Goal: Task Accomplishment & Management: Manage account settings

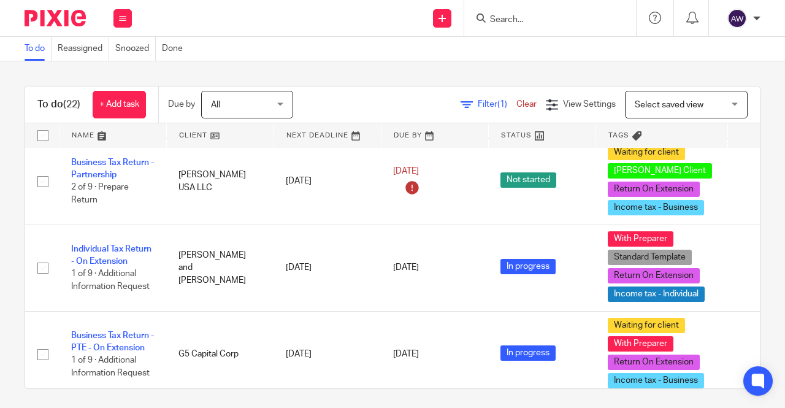
scroll to position [797, 0]
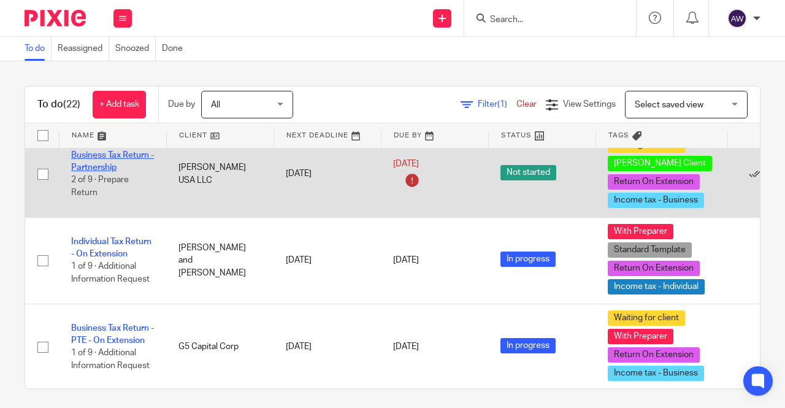
click at [113, 161] on link "Business Tax Return - Partnership" at bounding box center [112, 161] width 83 height 21
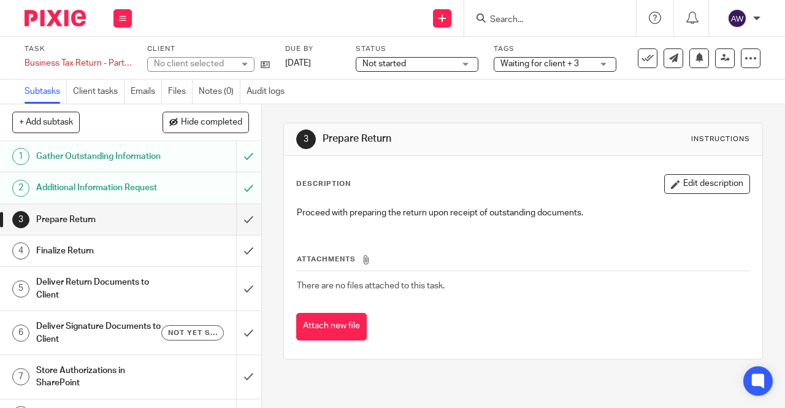
click at [375, 67] on span "Not started" at bounding box center [384, 63] width 44 height 9
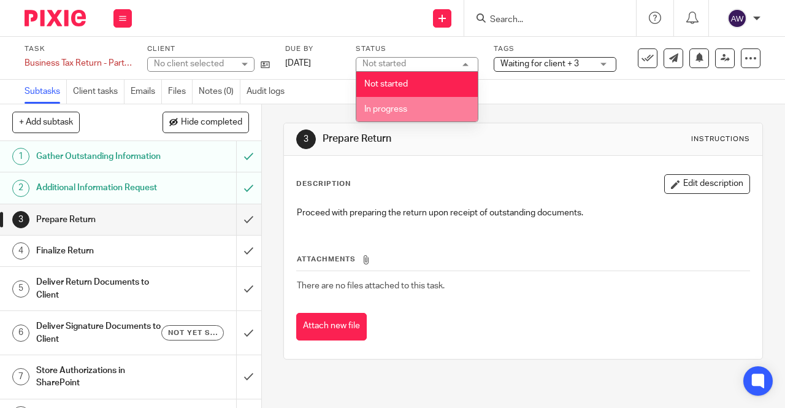
click at [389, 106] on span "In progress" at bounding box center [385, 109] width 43 height 9
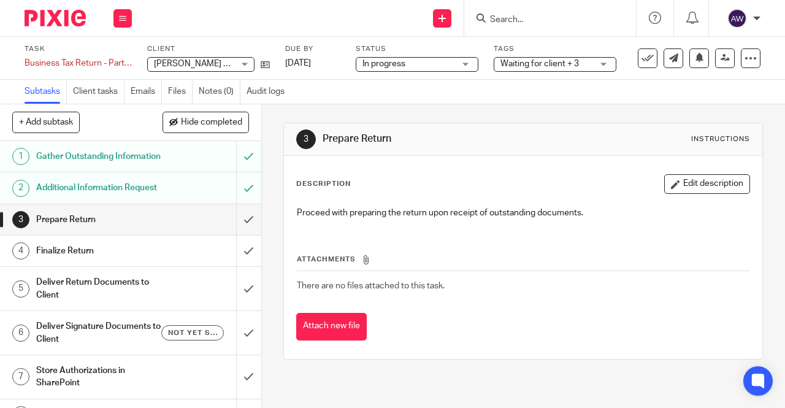
click at [400, 115] on div "3 Prepare Return Instructions Description Edit description Proceed with prepari…" at bounding box center [522, 240] width 479 height 273
click at [232, 235] on input "submit" at bounding box center [130, 219] width 261 height 31
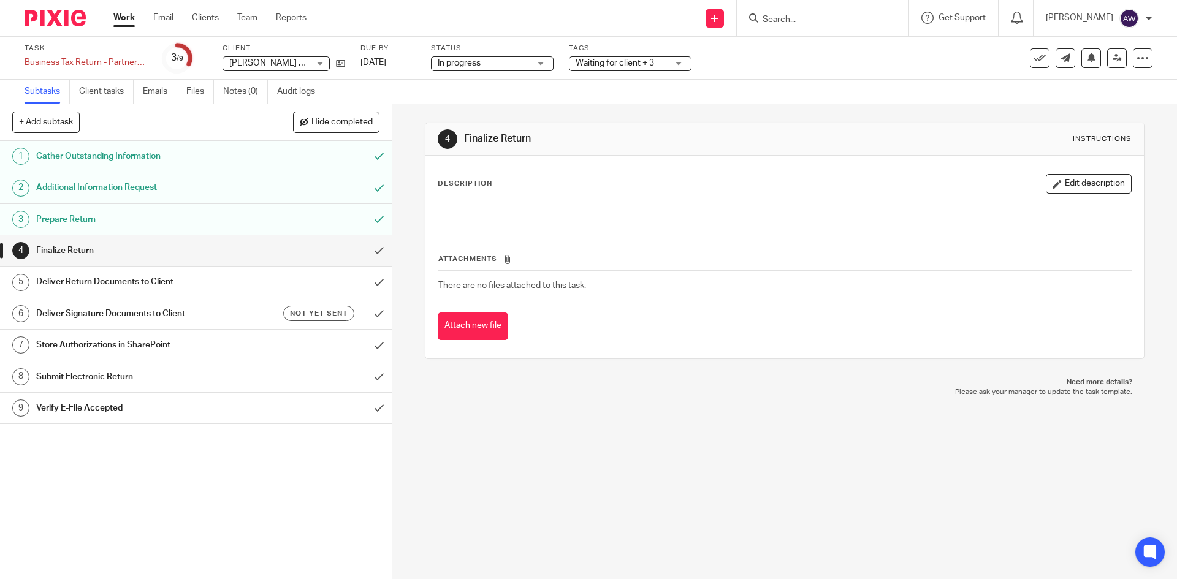
click at [588, 62] on span "Waiting for client + 3" at bounding box center [615, 63] width 78 height 9
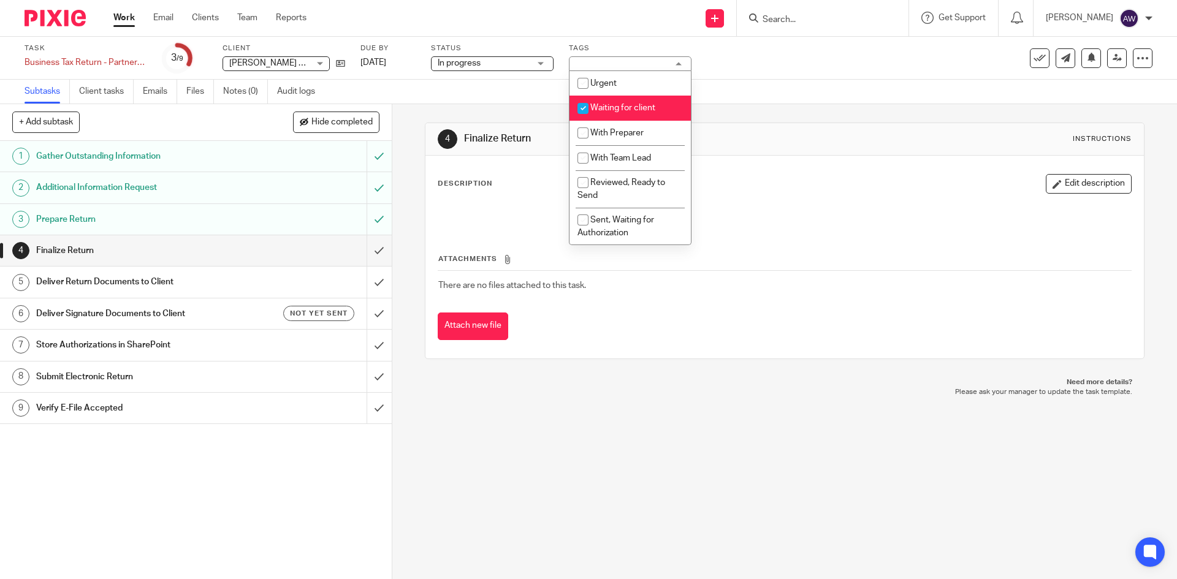
click at [605, 111] on span "Waiting for client" at bounding box center [622, 108] width 65 height 9
checkbox input "false"
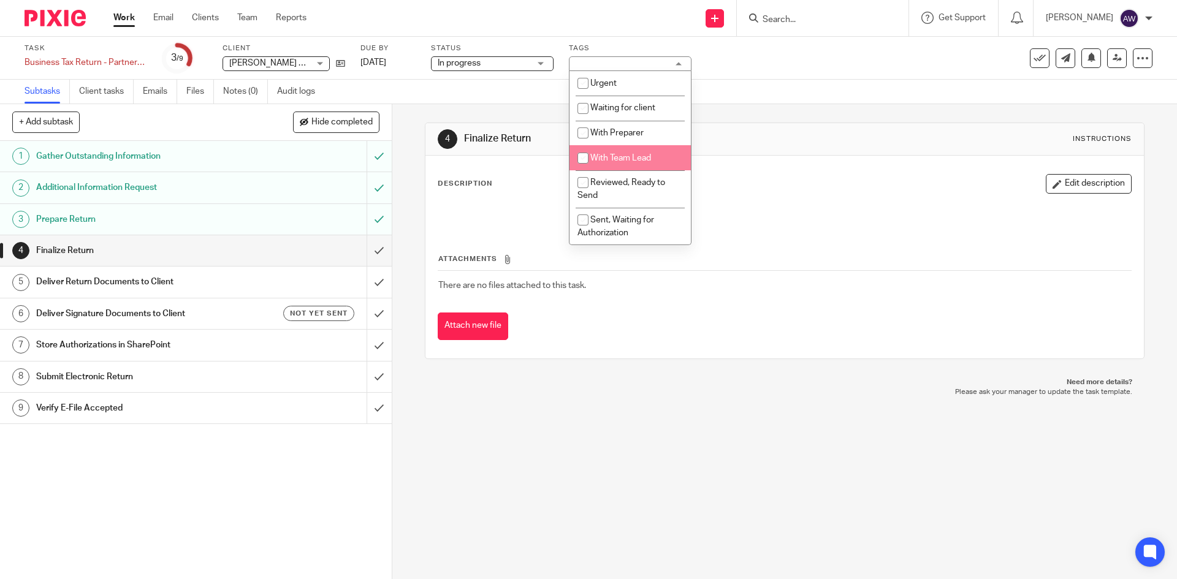
click at [609, 160] on span "With Team Lead" at bounding box center [620, 158] width 61 height 9
checkbox input "true"
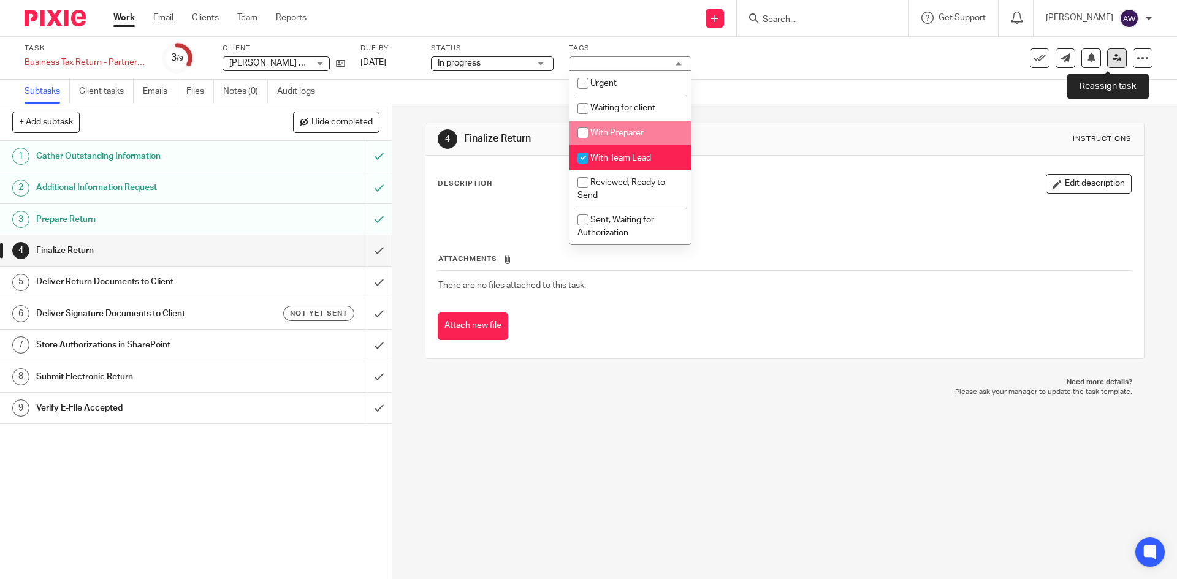
click at [784, 65] on link at bounding box center [1117, 58] width 20 height 20
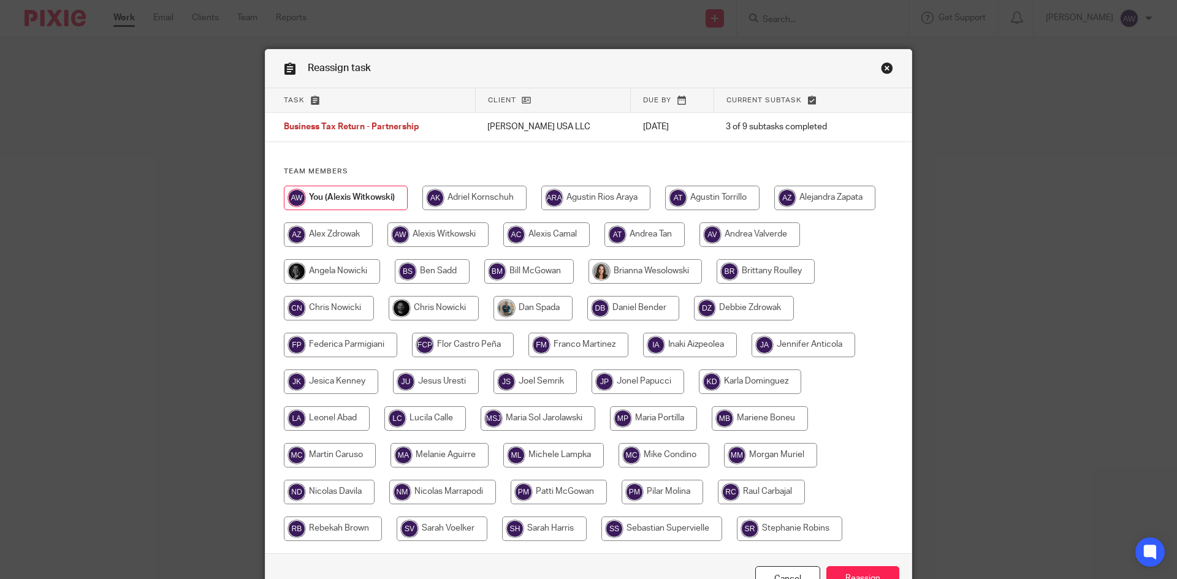
click at [443, 302] on input "radio" at bounding box center [434, 308] width 90 height 25
radio input "true"
click at [349, 314] on input "radio" at bounding box center [329, 308] width 90 height 25
radio input "true"
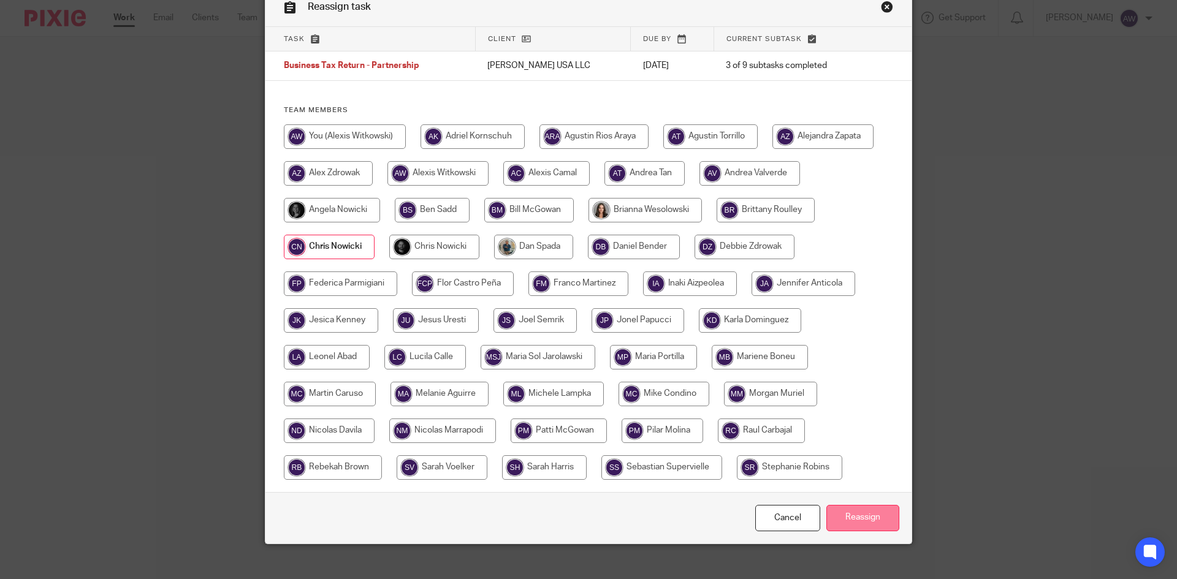
click at [868, 510] on input "Reassign" at bounding box center [863, 518] width 73 height 26
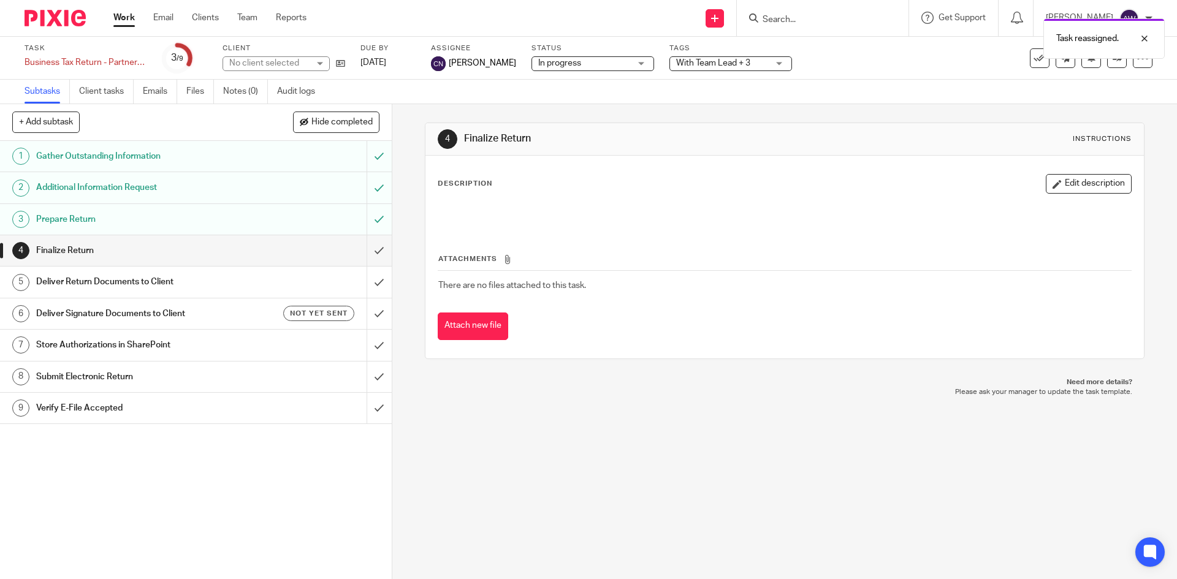
click at [120, 20] on link "Work" at bounding box center [123, 18] width 21 height 12
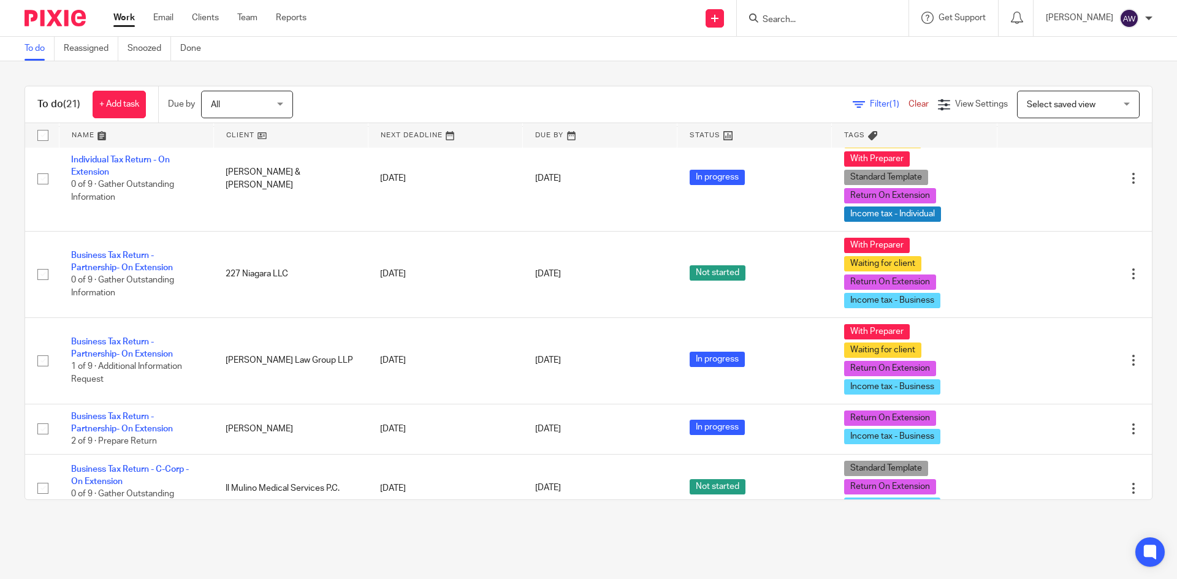
scroll to position [1299, 0]
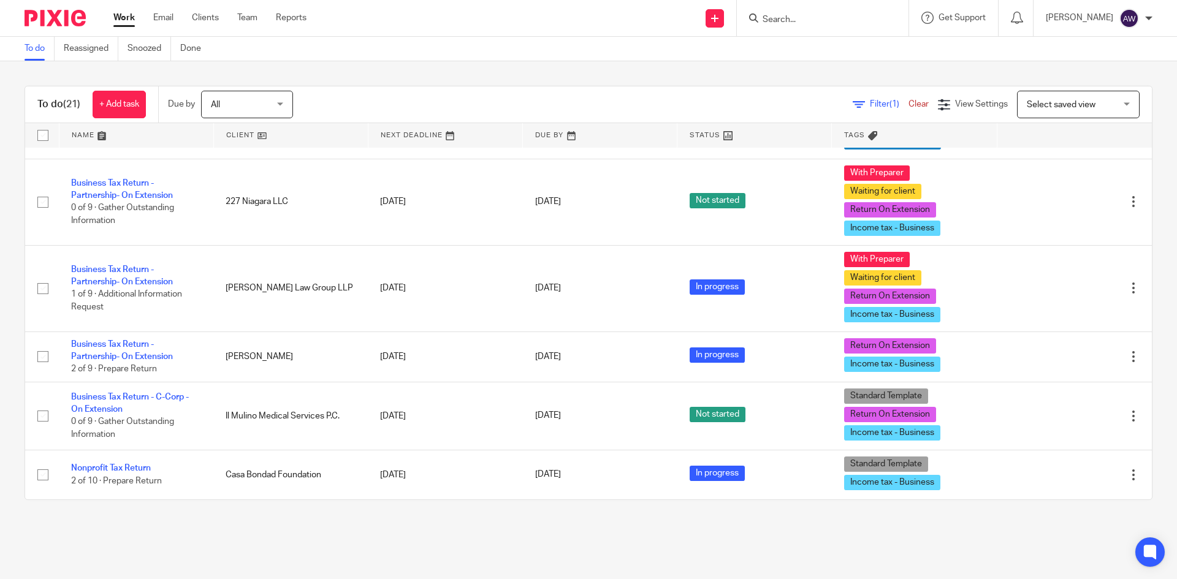
click at [259, 15] on ul "Work Email Clients Team Reports" at bounding box center [219, 18] width 212 height 12
click at [248, 19] on link "Team" at bounding box center [247, 18] width 20 height 12
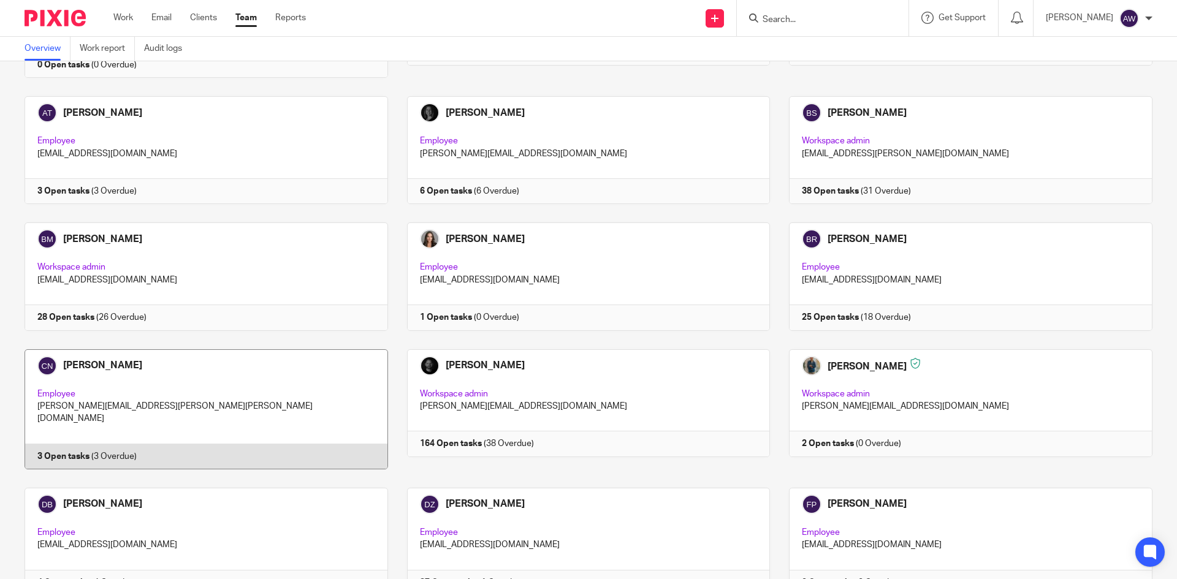
scroll to position [429, 0]
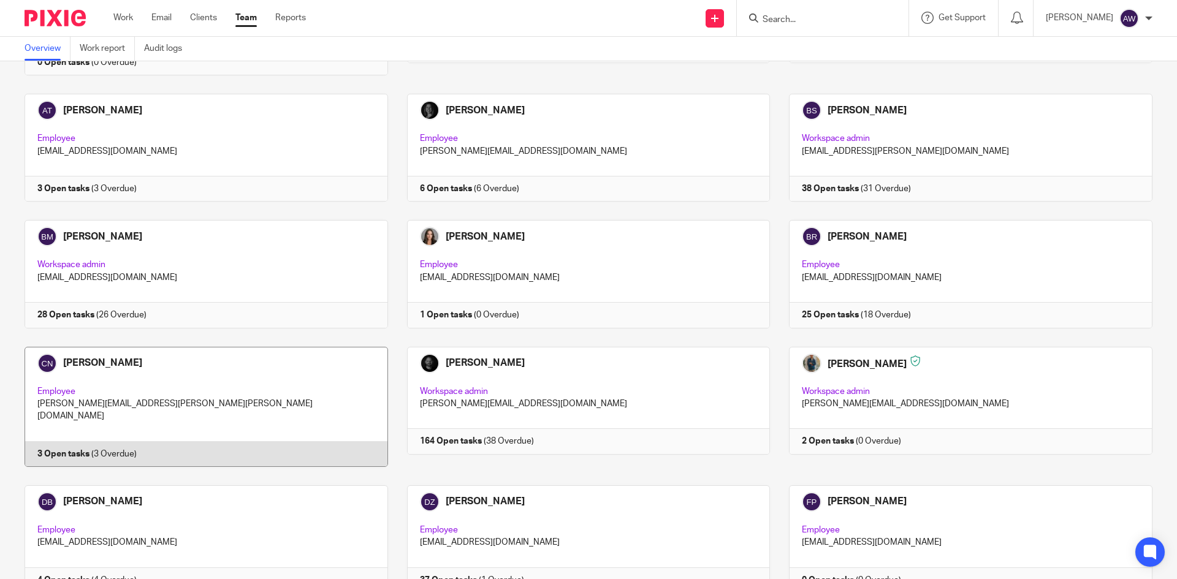
click at [181, 395] on link at bounding box center [197, 407] width 383 height 120
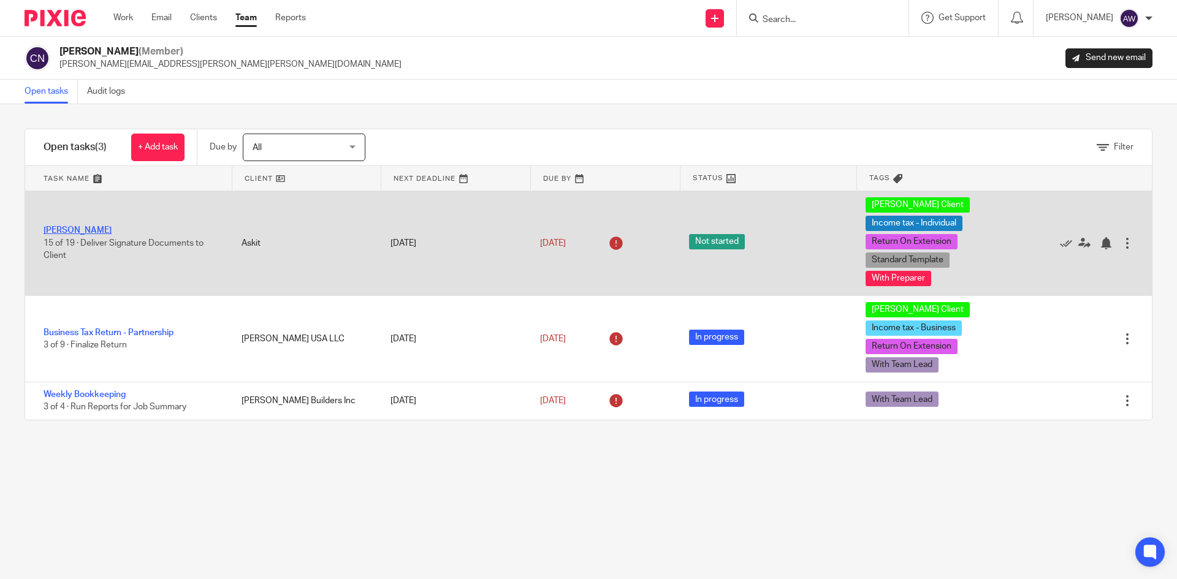
click at [112, 226] on link "[PERSON_NAME]" at bounding box center [78, 230] width 68 height 9
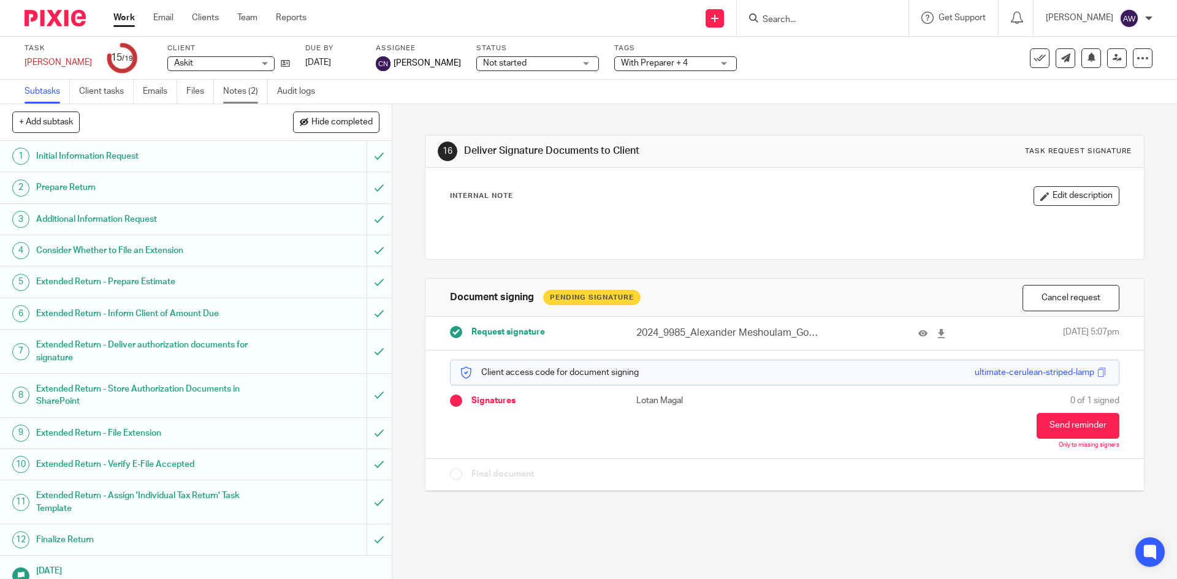
click at [226, 86] on link "Notes (2)" at bounding box center [245, 92] width 45 height 24
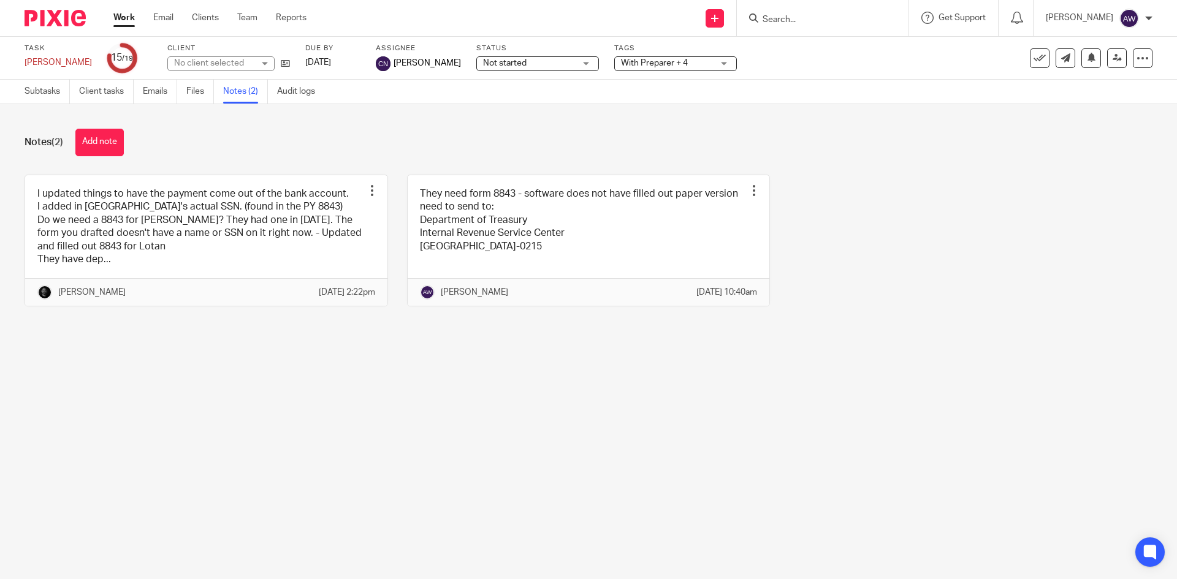
click at [131, 14] on link "Work" at bounding box center [123, 18] width 21 height 12
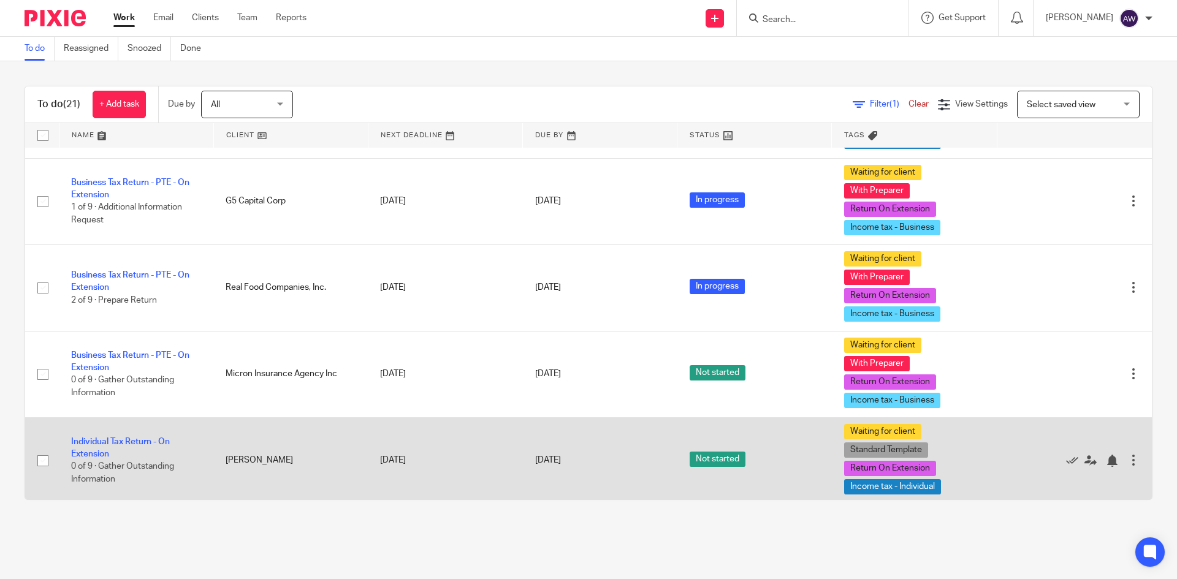
scroll to position [981, 0]
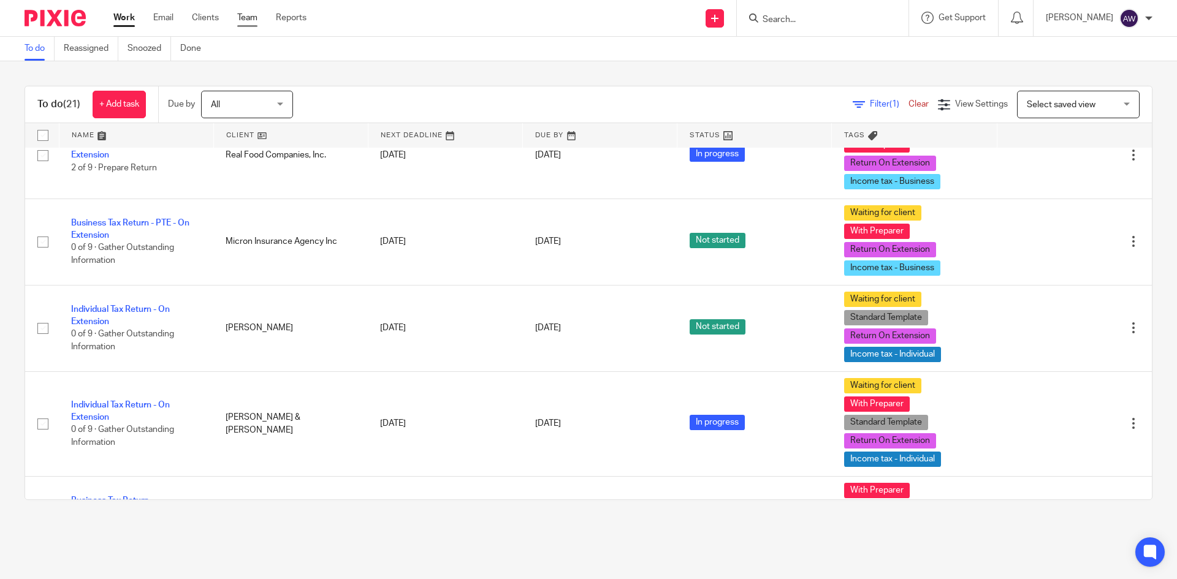
click at [254, 20] on link "Team" at bounding box center [247, 18] width 20 height 12
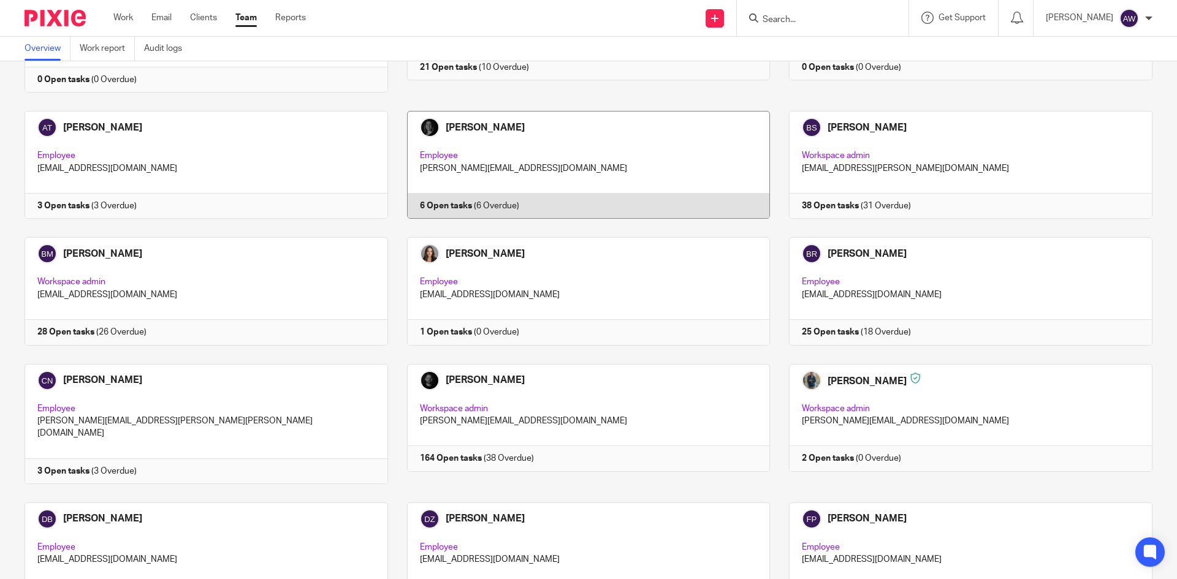
scroll to position [429, 0]
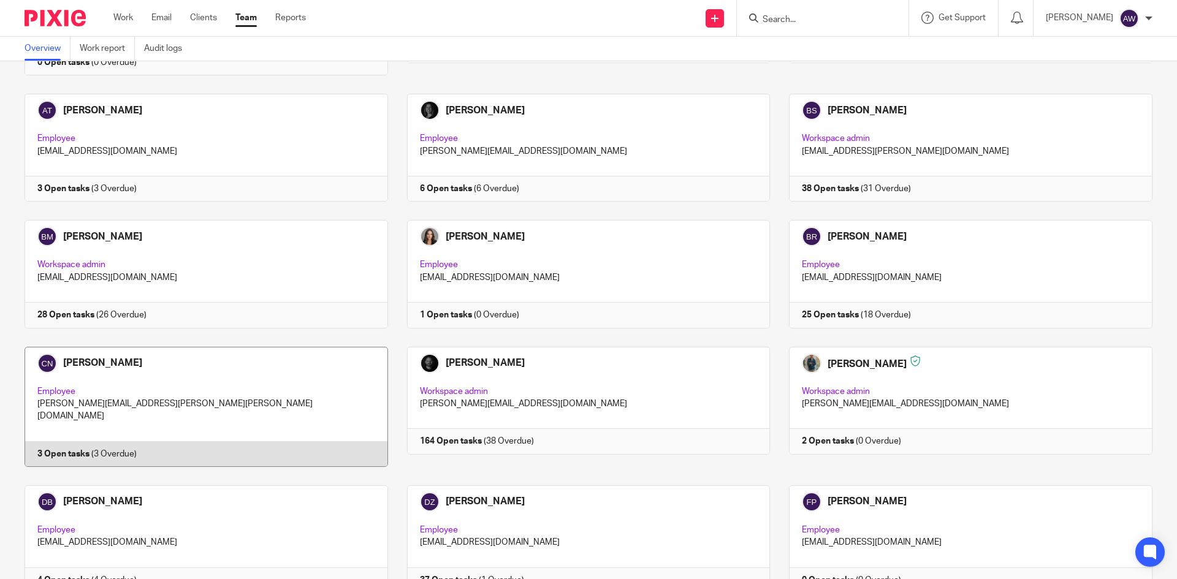
click at [174, 384] on link at bounding box center [197, 407] width 383 height 120
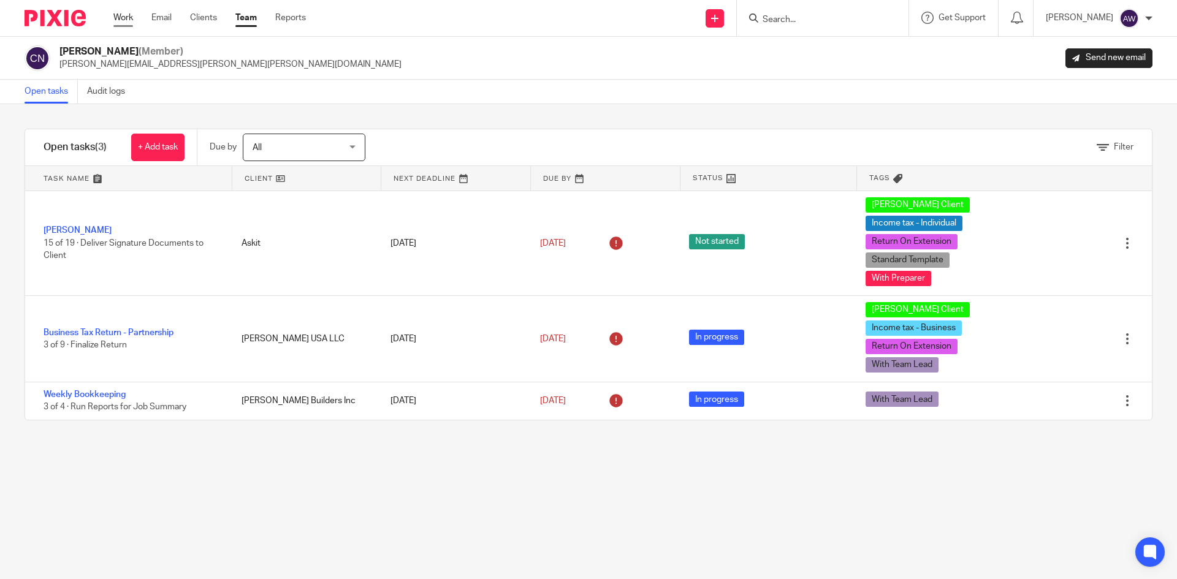
click at [123, 17] on link "Work" at bounding box center [123, 18] width 20 height 12
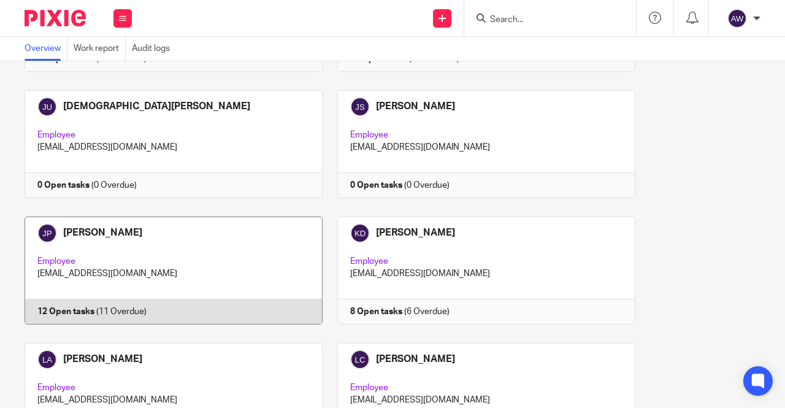
scroll to position [1778, 0]
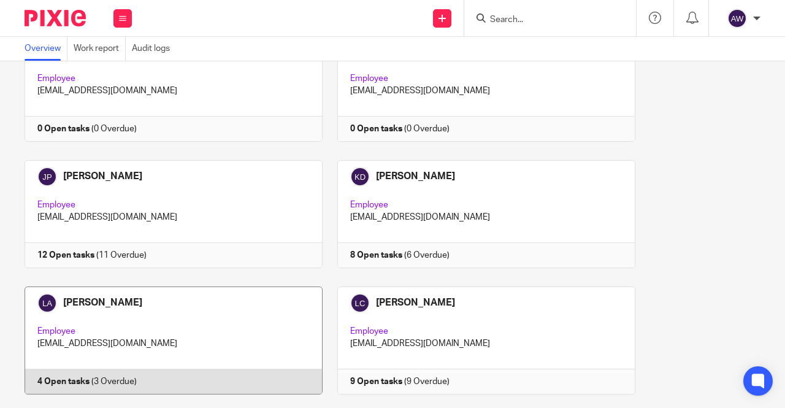
click at [151, 292] on link at bounding box center [166, 340] width 313 height 108
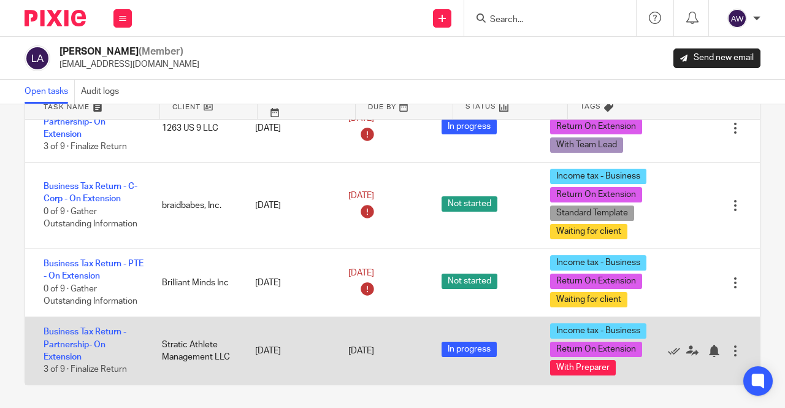
scroll to position [73, 0]
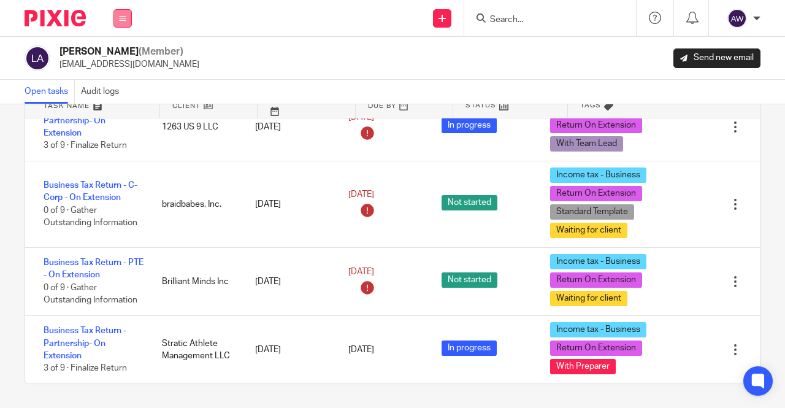
click at [118, 18] on button at bounding box center [122, 18] width 18 height 18
click at [121, 61] on link "Work" at bounding box center [116, 57] width 20 height 9
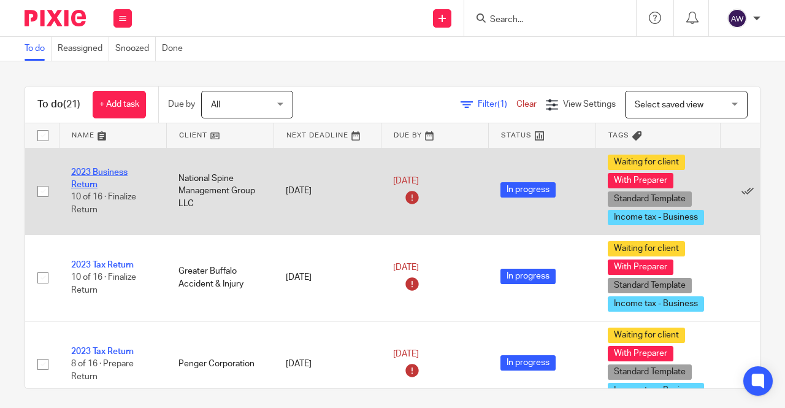
click at [103, 175] on link "2023 Business Return" at bounding box center [99, 178] width 56 height 21
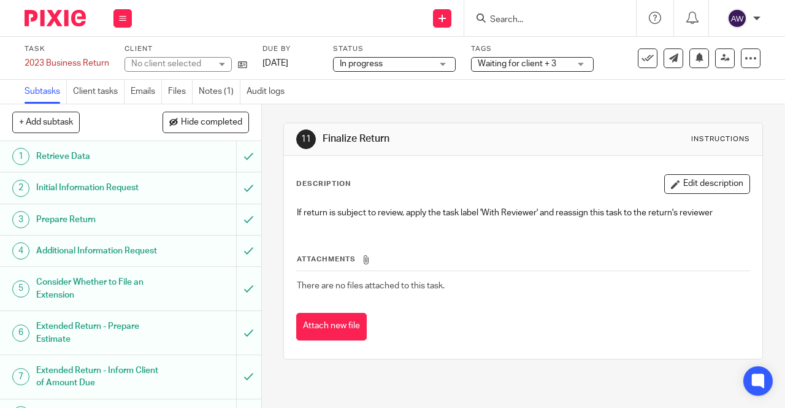
click at [542, 71] on div "Waiting for client + 3" at bounding box center [532, 64] width 123 height 15
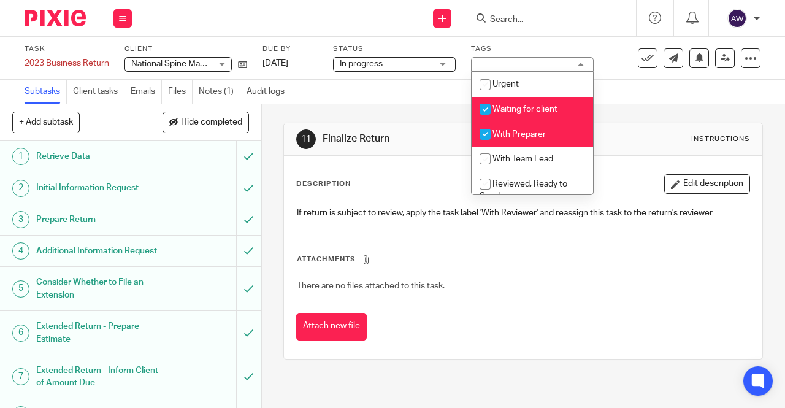
click at [535, 134] on span "With Preparer" at bounding box center [518, 134] width 53 height 9
checkbox input "false"
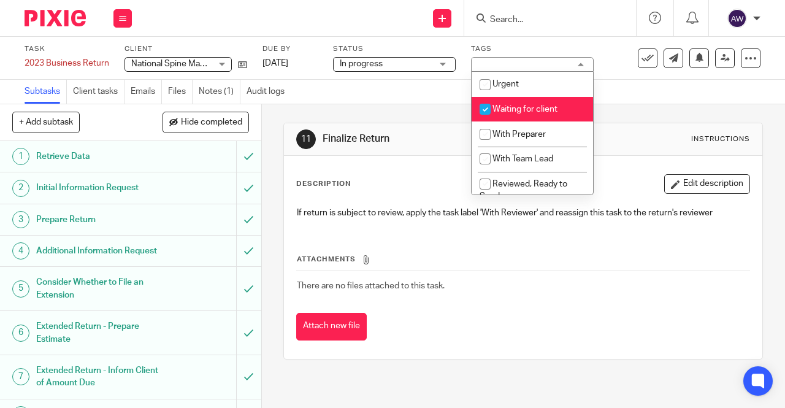
click at [530, 107] on span "Waiting for client" at bounding box center [524, 109] width 65 height 9
checkbox input "false"
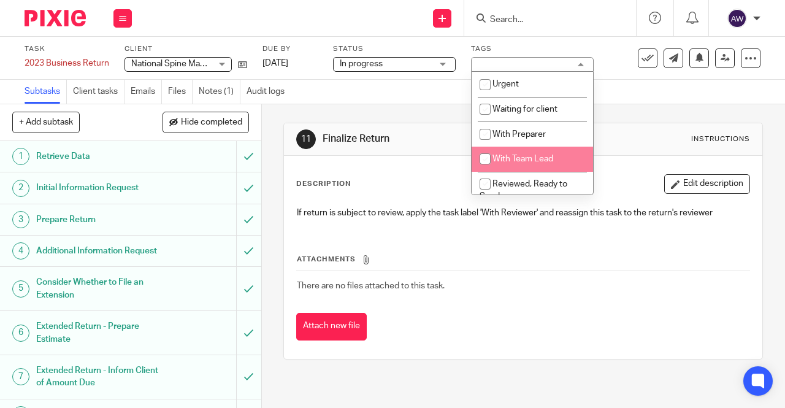
click at [532, 162] on span "With Team Lead" at bounding box center [522, 159] width 61 height 9
checkbox input "true"
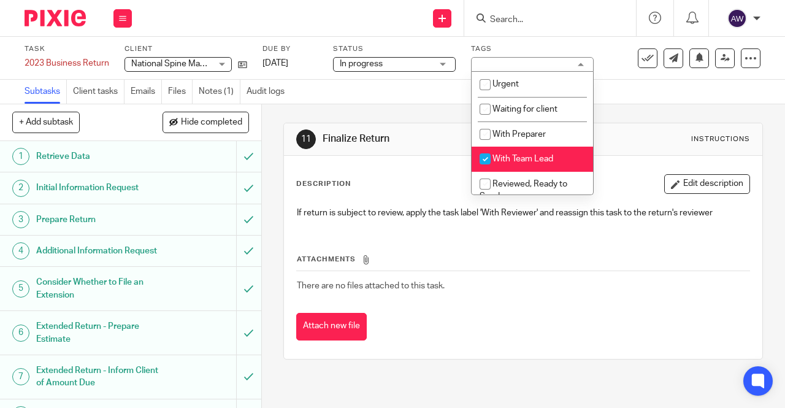
click at [408, 110] on div "11 Finalize Return Instructions Description Edit description If return is subje…" at bounding box center [522, 240] width 479 height 273
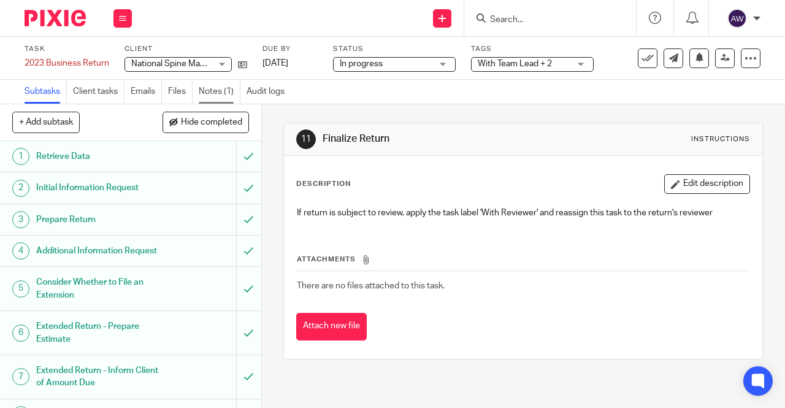
click at [232, 91] on link "Notes (1)" at bounding box center [220, 92] width 42 height 24
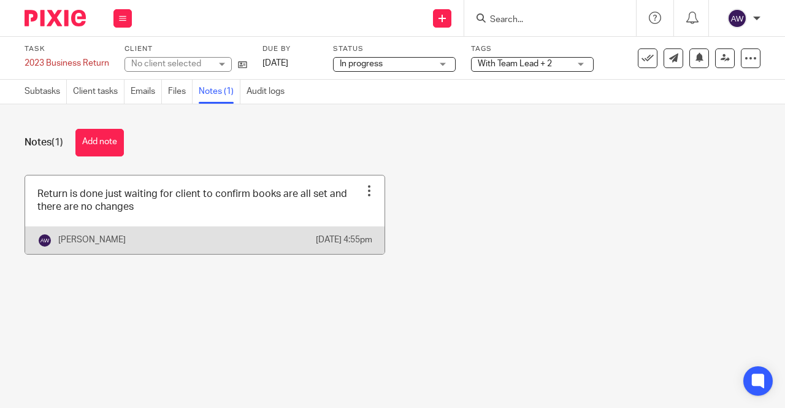
click at [363, 194] on div at bounding box center [369, 191] width 12 height 12
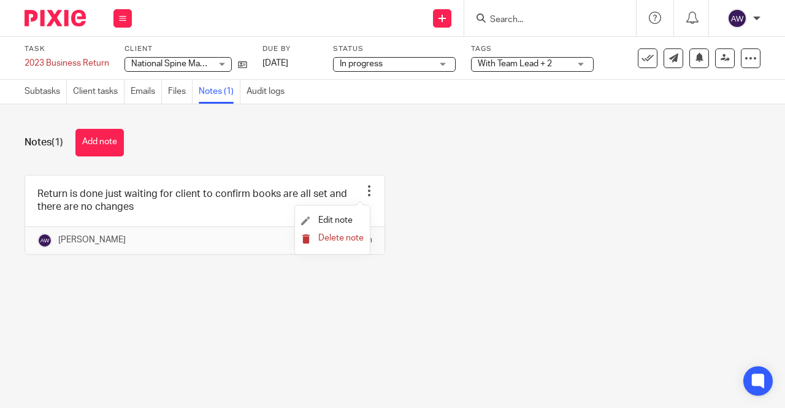
click at [329, 242] on span "Delete note" at bounding box center [340, 238] width 45 height 9
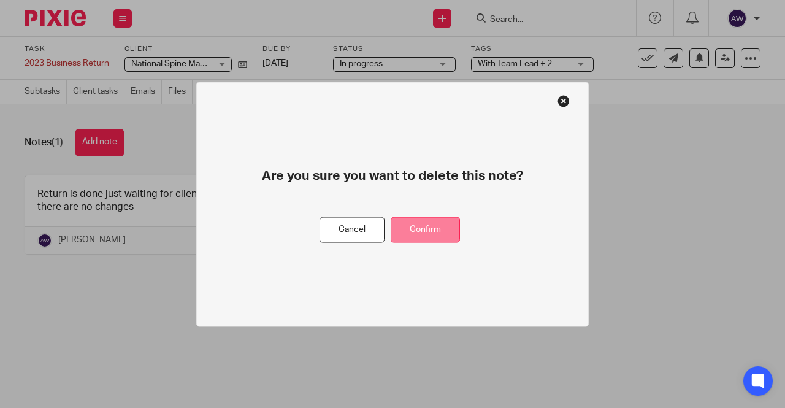
click at [414, 233] on button "Confirm" at bounding box center [425, 229] width 69 height 26
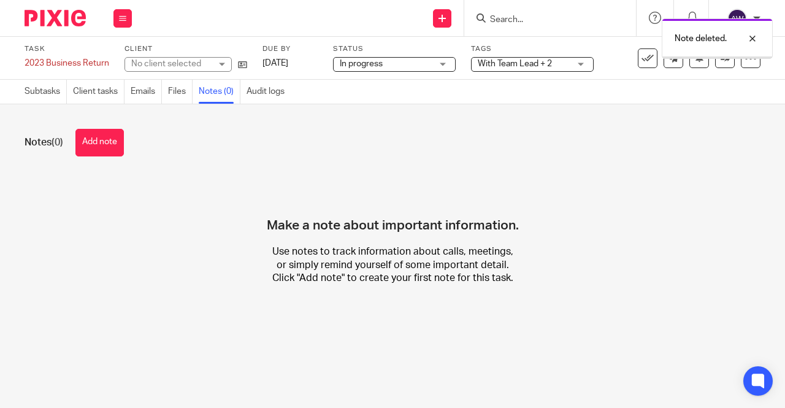
click at [50, 93] on link "Subtasks" at bounding box center [46, 92] width 42 height 24
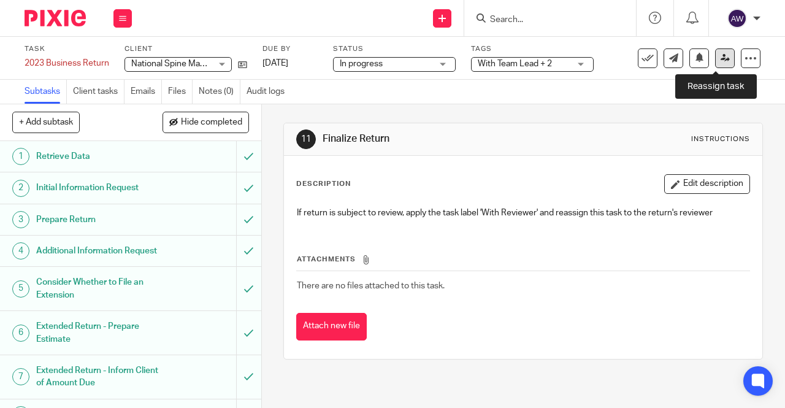
click at [716, 63] on link at bounding box center [725, 58] width 20 height 20
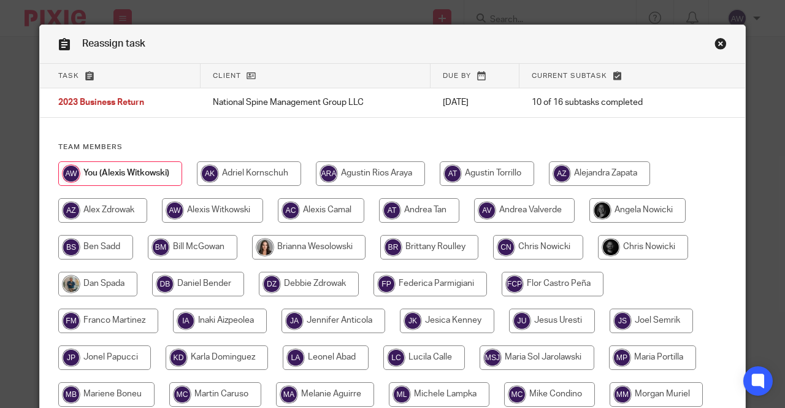
click at [617, 258] on input "radio" at bounding box center [643, 247] width 90 height 25
radio input "true"
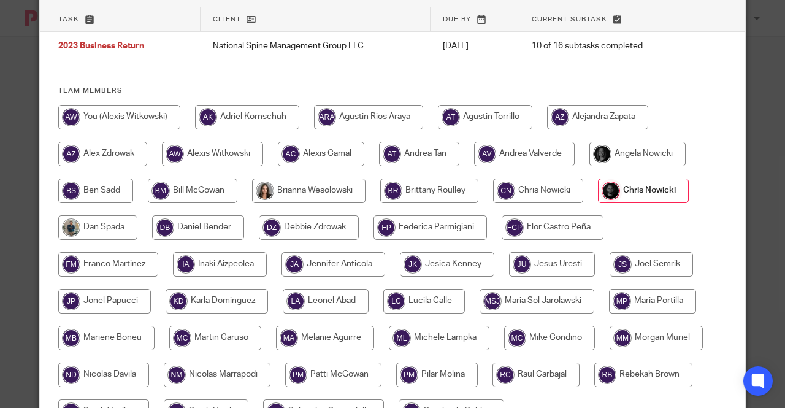
scroll to position [123, 0]
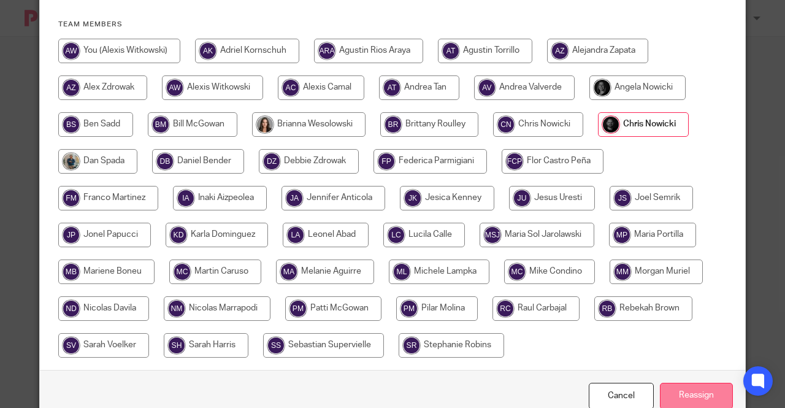
click at [687, 385] on input "Reassign" at bounding box center [696, 396] width 73 height 26
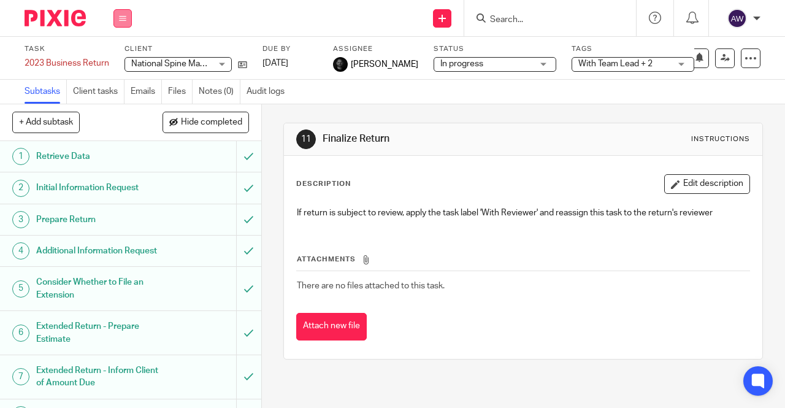
drag, startPoint x: 123, startPoint y: 9, endPoint x: 125, endPoint y: 15, distance: 6.6
click at [123, 8] on div "Work Email Clients Team Reports Settings" at bounding box center [122, 18] width 43 height 36
click at [120, 58] on link "Work" at bounding box center [116, 57] width 21 height 9
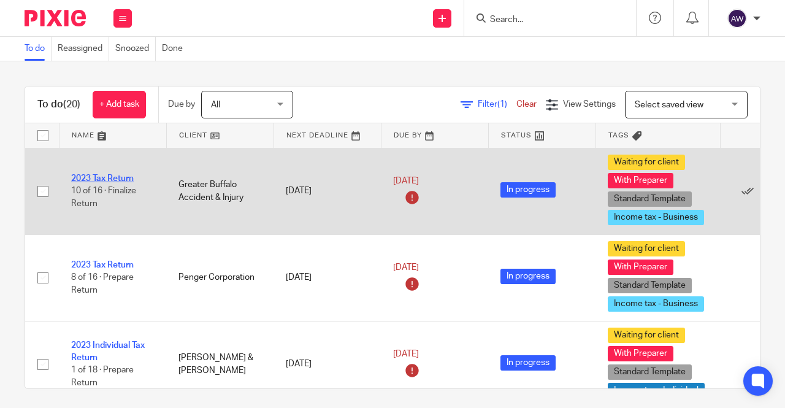
click at [116, 177] on link "2023 Tax Return" at bounding box center [102, 178] width 63 height 9
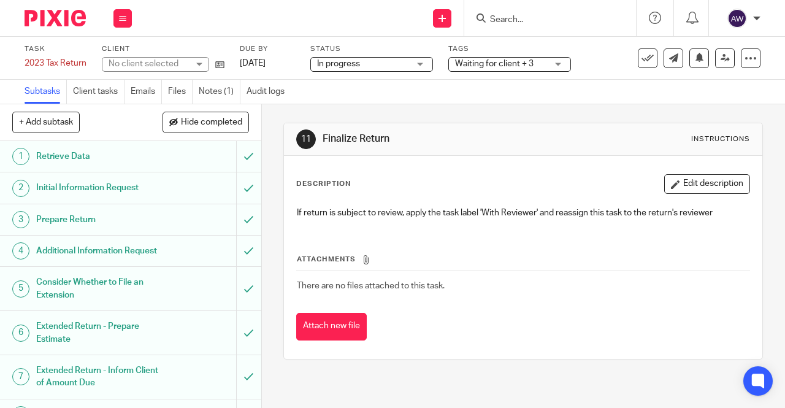
click at [520, 69] on span "Waiting for client + 3" at bounding box center [501, 64] width 92 height 13
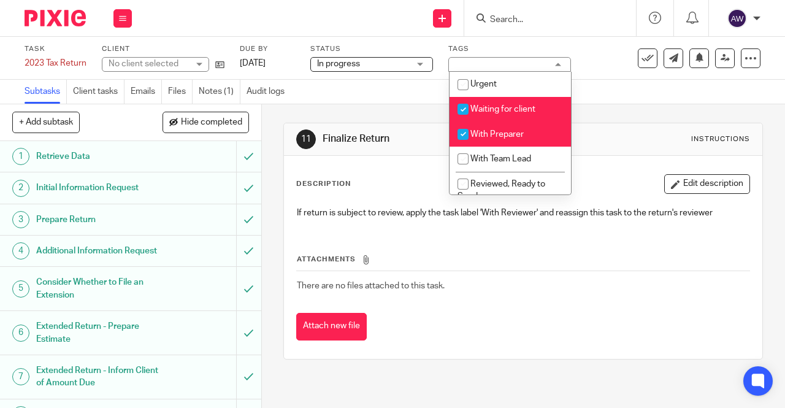
click at [508, 135] on span "With Preparer" at bounding box center [496, 134] width 53 height 9
checkbox input "false"
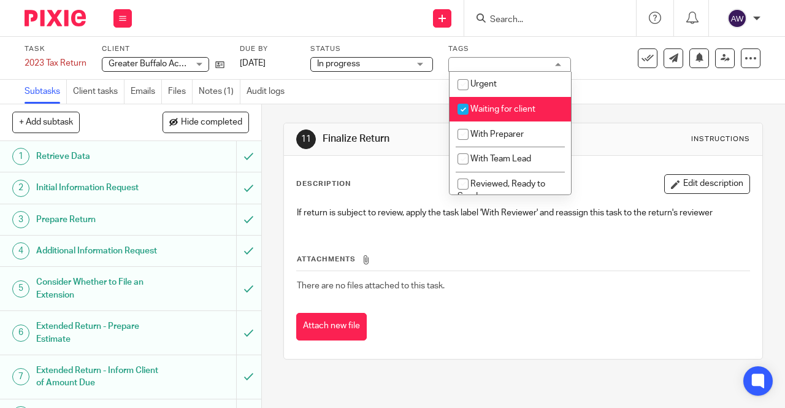
click at [514, 109] on span "Waiting for client" at bounding box center [502, 109] width 65 height 9
checkbox input "false"
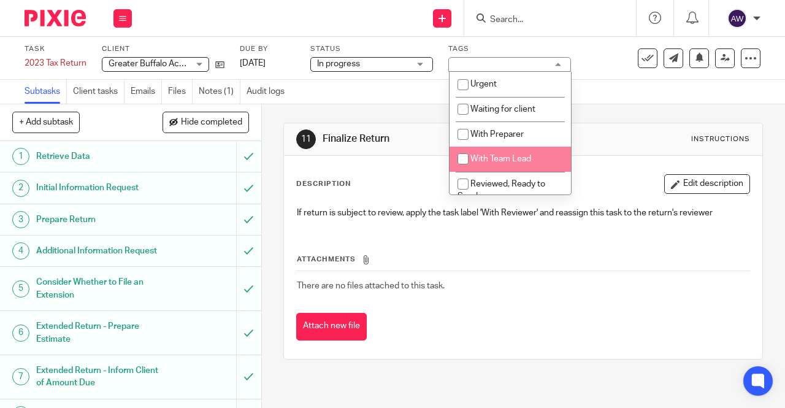
click at [494, 161] on span "With Team Lead" at bounding box center [500, 159] width 61 height 9
checkbox input "true"
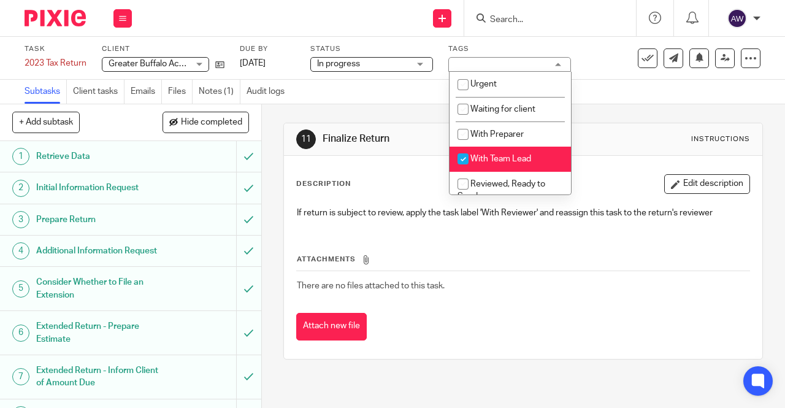
click at [365, 105] on div "11 Finalize Return Instructions Description Edit description If return is subje…" at bounding box center [522, 240] width 479 height 273
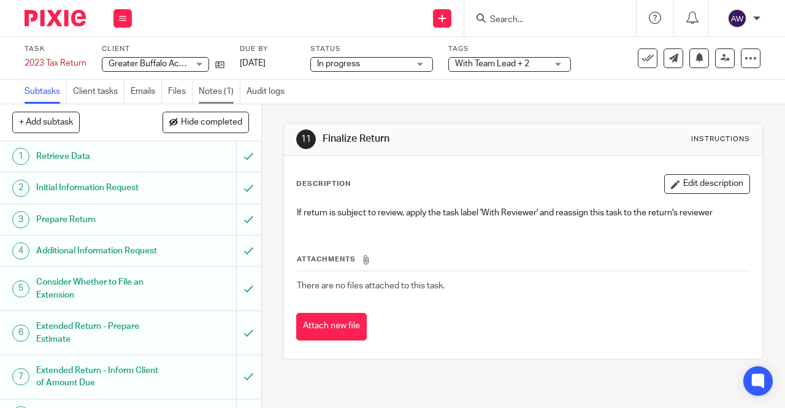
click at [215, 91] on link "Notes (1)" at bounding box center [220, 92] width 42 height 24
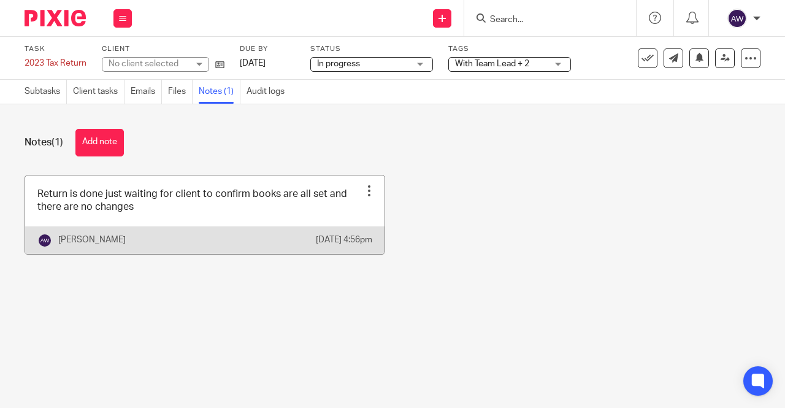
click at [363, 186] on div at bounding box center [369, 191] width 12 height 12
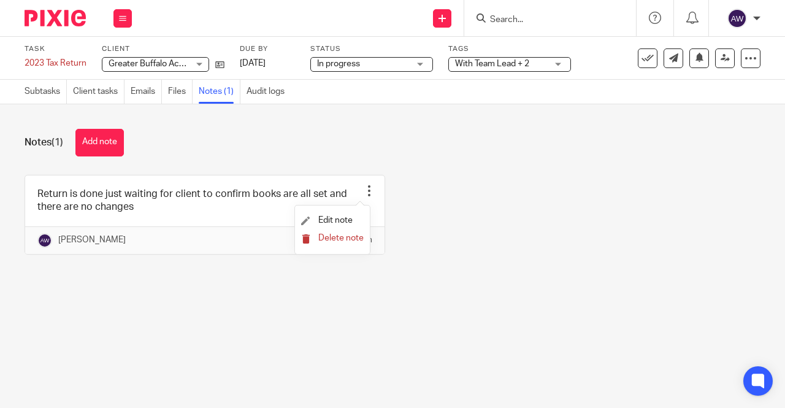
click at [332, 238] on span "Delete note" at bounding box center [340, 238] width 45 height 9
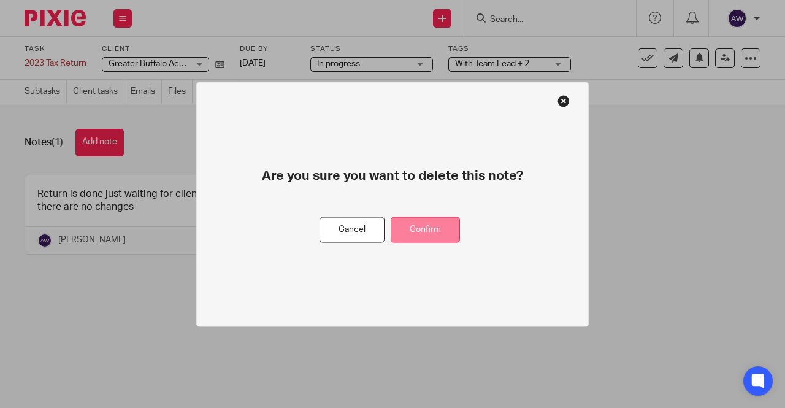
click at [403, 236] on button "Confirm" at bounding box center [425, 229] width 69 height 26
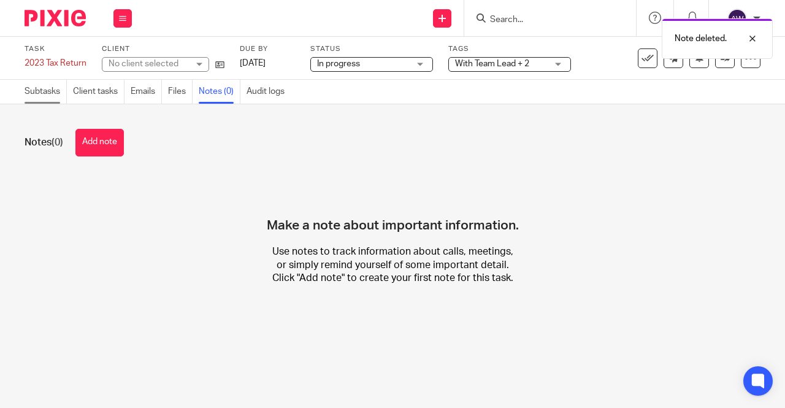
click at [48, 89] on link "Subtasks" at bounding box center [46, 92] width 42 height 24
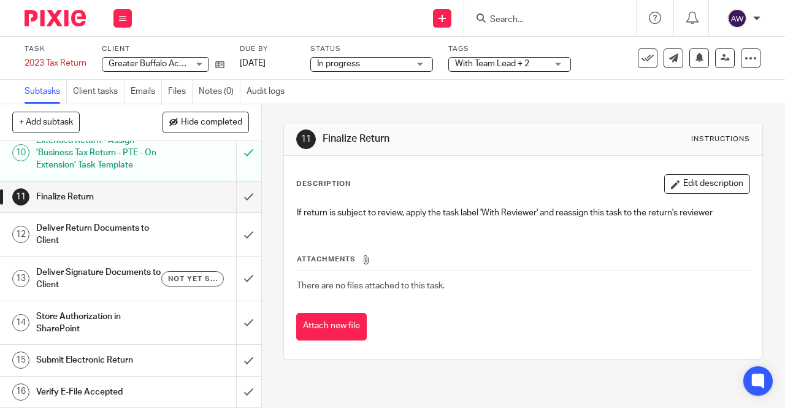
scroll to position [371, 0]
click at [461, 66] on span "With Team Lead + 2" at bounding box center [492, 63] width 74 height 9
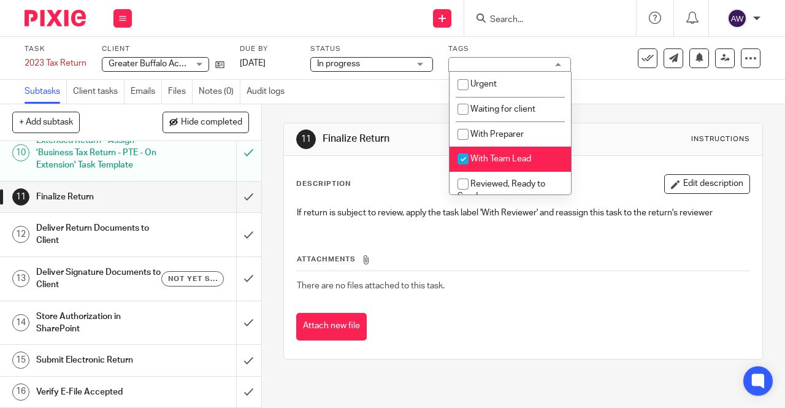
click at [461, 66] on div "With Team Lead + 2" at bounding box center [509, 64] width 123 height 15
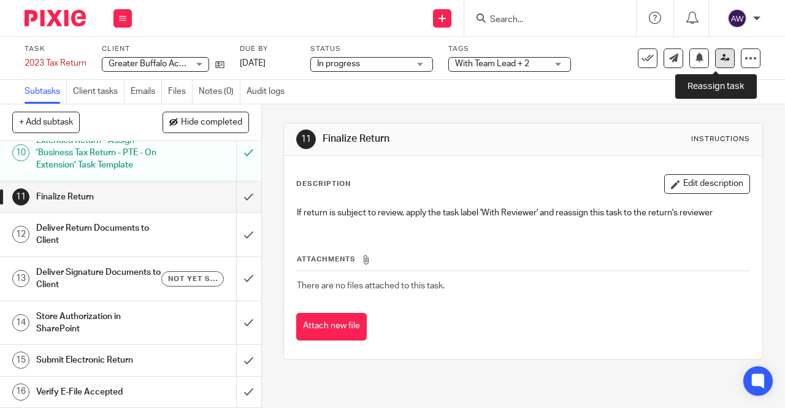
click at [715, 62] on link at bounding box center [725, 58] width 20 height 20
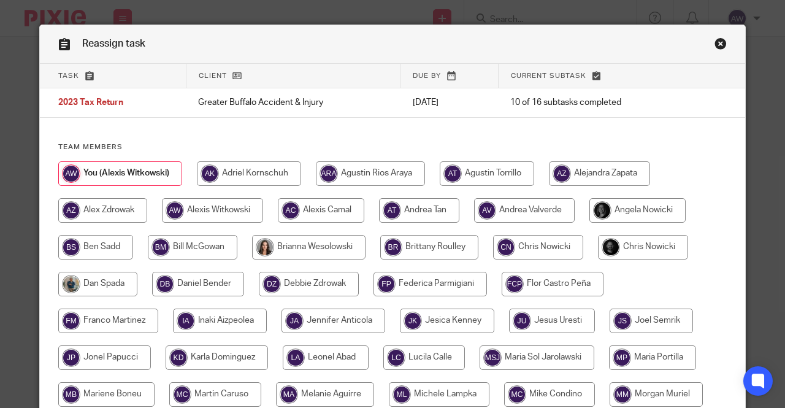
click at [638, 244] on input "radio" at bounding box center [643, 247] width 90 height 25
radio input "true"
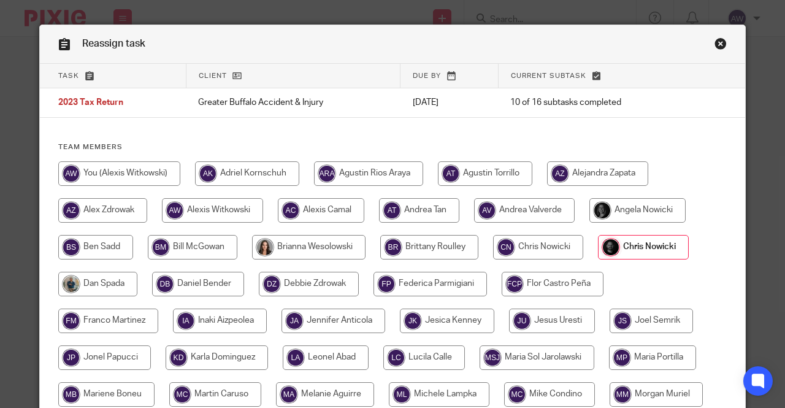
scroll to position [160, 0]
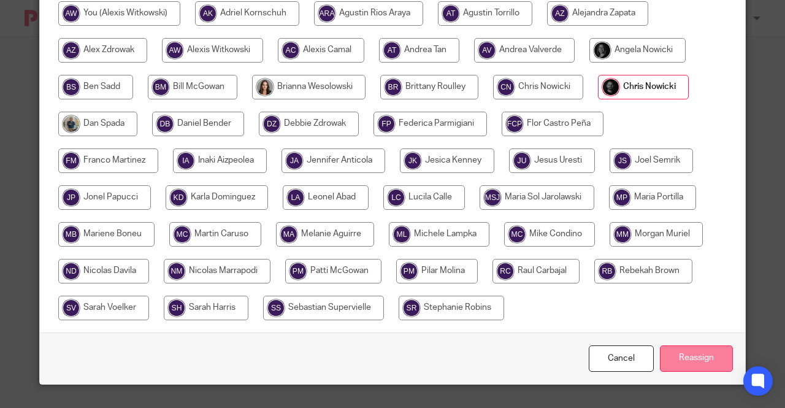
click at [681, 354] on input "Reassign" at bounding box center [696, 358] width 73 height 26
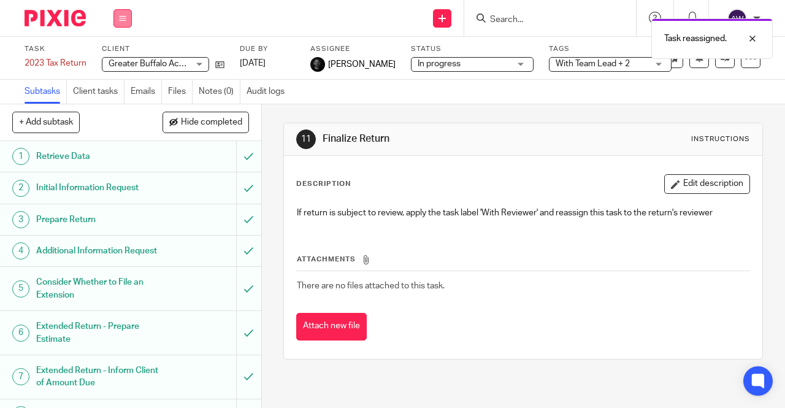
click at [121, 23] on button at bounding box center [122, 18] width 18 height 18
click at [119, 59] on link "Work" at bounding box center [116, 57] width 21 height 9
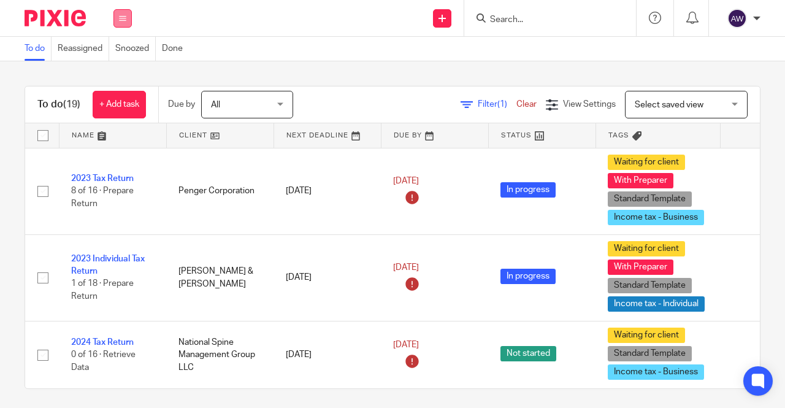
click at [123, 18] on icon at bounding box center [122, 18] width 7 height 7
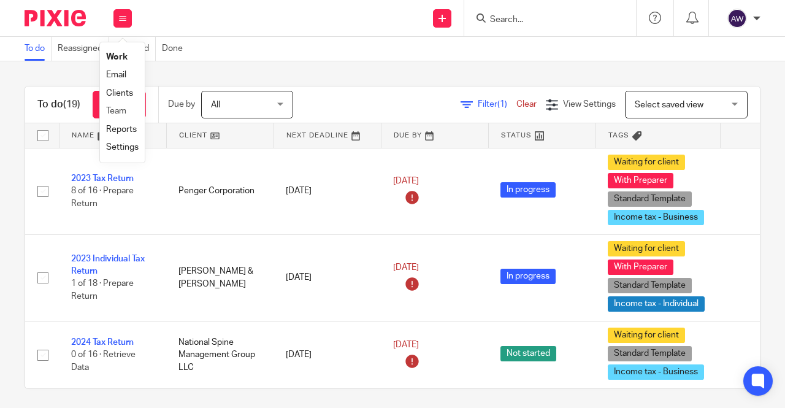
click at [130, 112] on li "Team" at bounding box center [122, 111] width 32 height 18
click at [116, 109] on link "Team" at bounding box center [116, 111] width 20 height 9
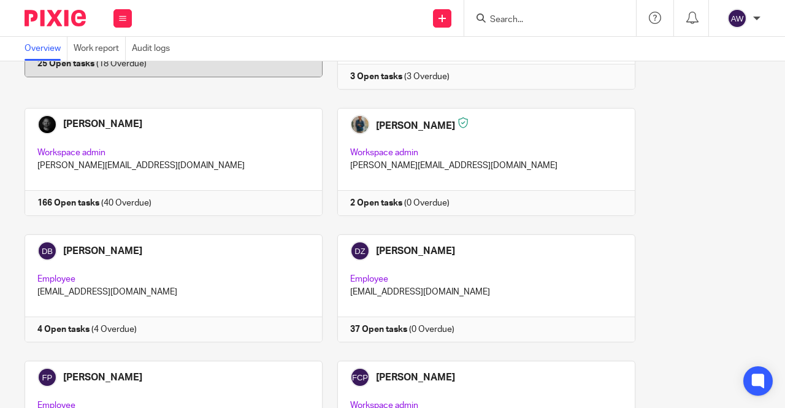
scroll to position [858, 0]
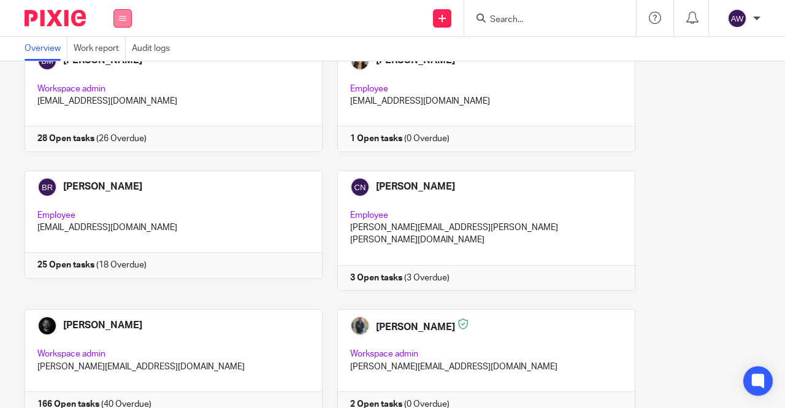
click at [124, 18] on icon at bounding box center [122, 18] width 7 height 7
click at [113, 53] on link "Work" at bounding box center [116, 57] width 20 height 9
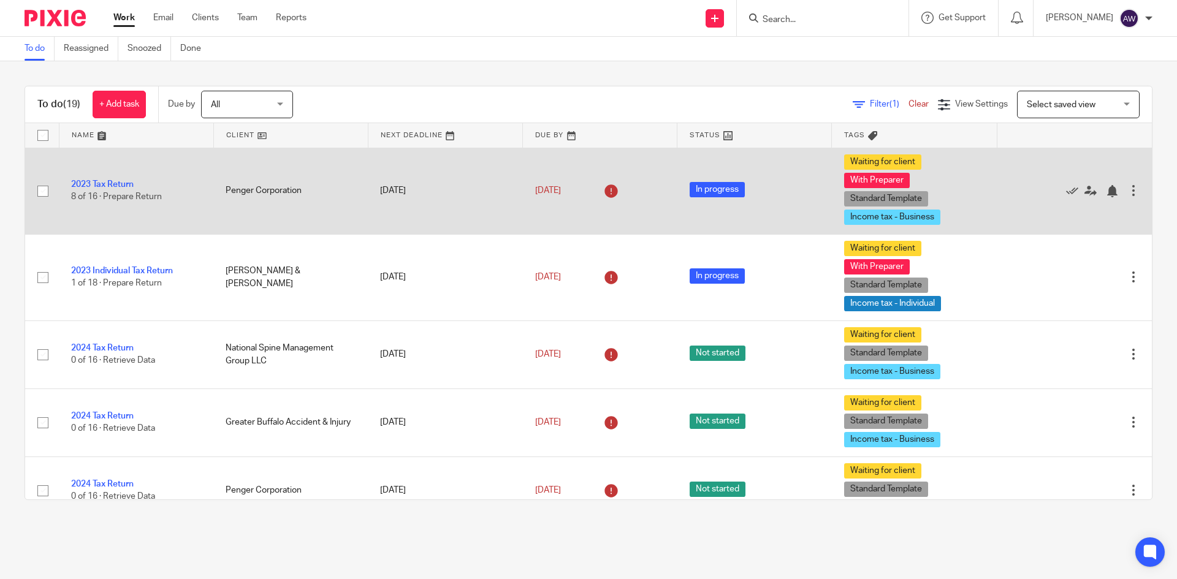
click at [109, 180] on td "2023 Tax Return 8 of 16 · Prepare Return" at bounding box center [136, 191] width 155 height 86
click at [96, 181] on link "2023 Tax Return" at bounding box center [102, 184] width 63 height 9
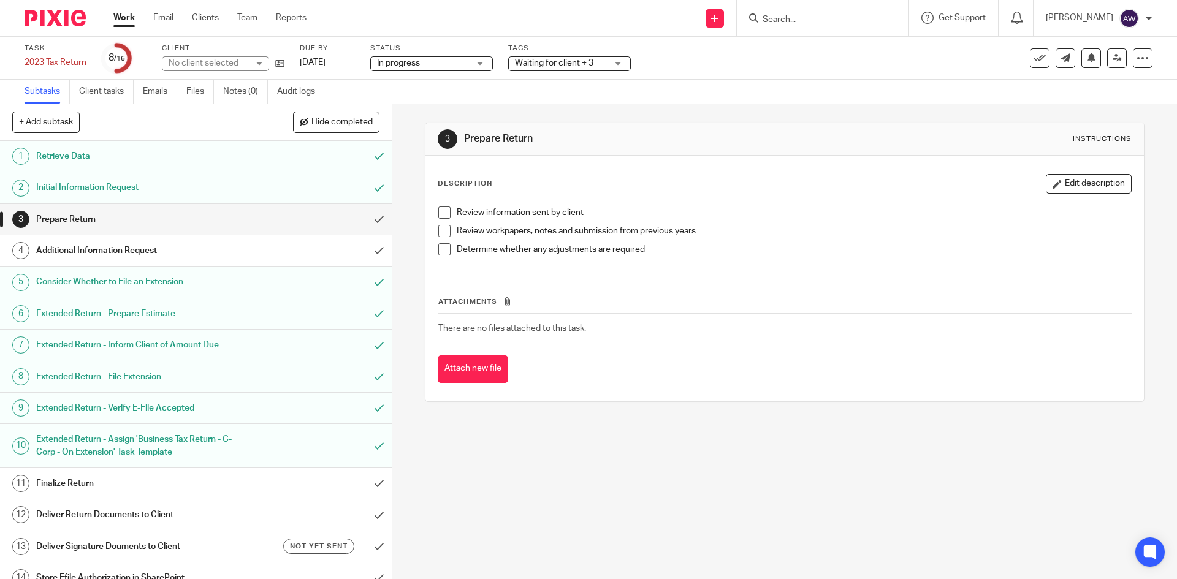
click at [578, 66] on span "Waiting for client + 3" at bounding box center [554, 63] width 78 height 9
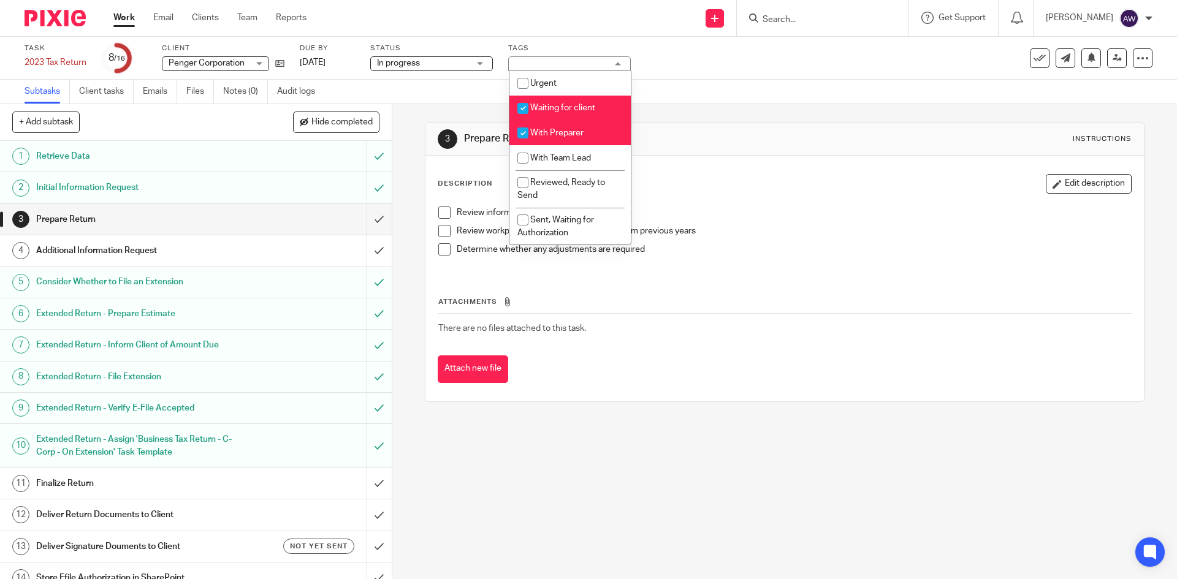
click at [564, 110] on span "Waiting for client" at bounding box center [562, 108] width 65 height 9
checkbox input "false"
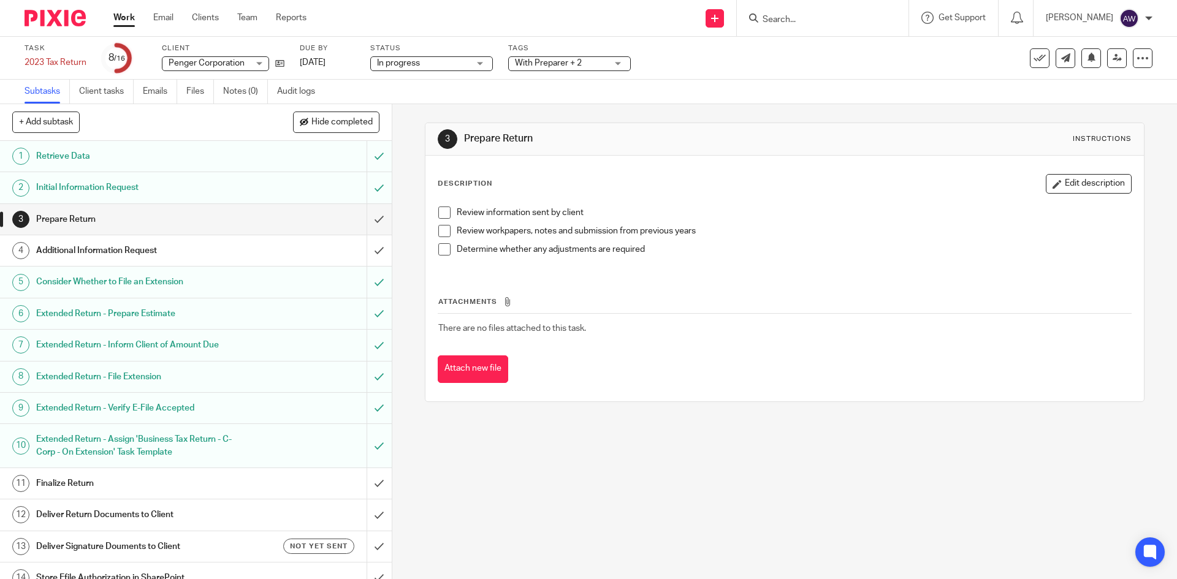
click at [126, 10] on div "Work Email Clients Team Reports Work Email Clients Team Reports Settings" at bounding box center [213, 18] width 224 height 36
click at [123, 19] on link "Work" at bounding box center [123, 18] width 21 height 12
